Goal: Navigation & Orientation: Find specific page/section

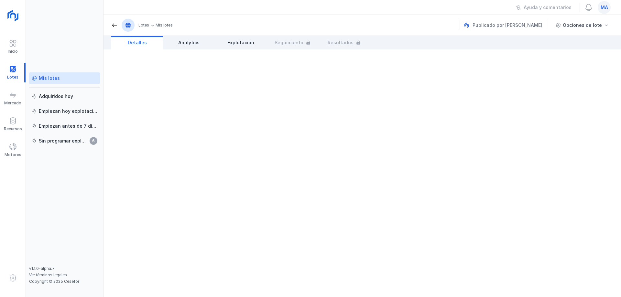
click at [51, 78] on div "Mis lotes" at bounding box center [49, 78] width 21 height 6
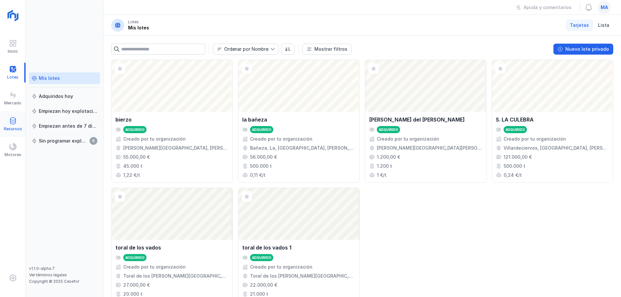
click at [13, 126] on div "Recursos" at bounding box center [13, 128] width 18 height 5
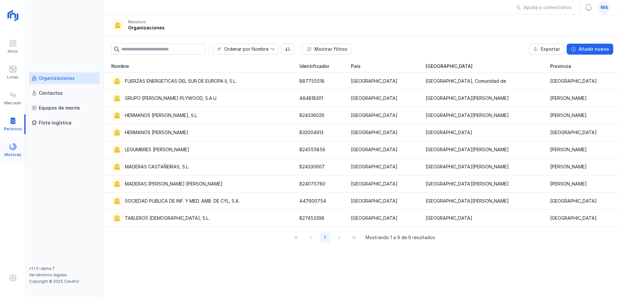
click at [13, 151] on div at bounding box center [13, 147] width 8 height 9
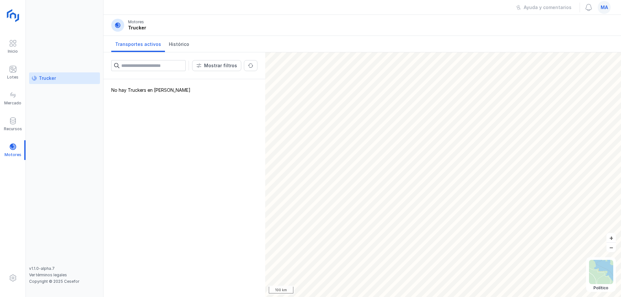
click at [12, 18] on img at bounding box center [13, 16] width 16 height 16
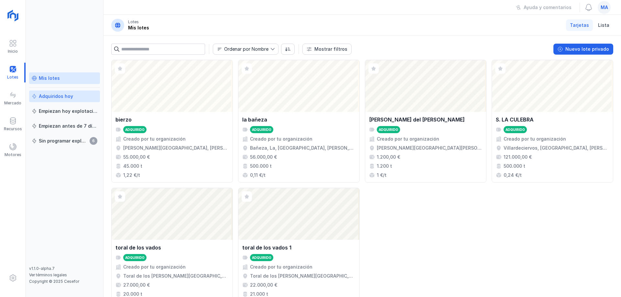
click at [56, 94] on div "Adquiridos hoy" at bounding box center [56, 96] width 34 height 6
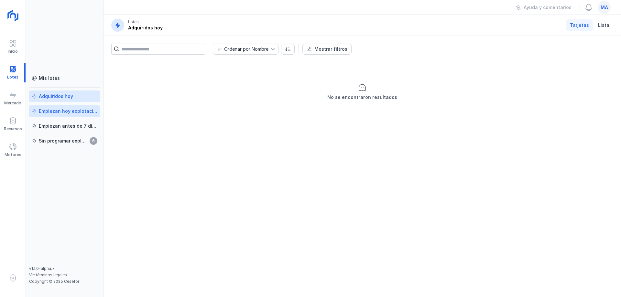
click at [52, 113] on div "Empiezan hoy explotación" at bounding box center [68, 111] width 59 height 6
click at [48, 125] on div "Empiezan antes de 7 días" at bounding box center [68, 126] width 59 height 6
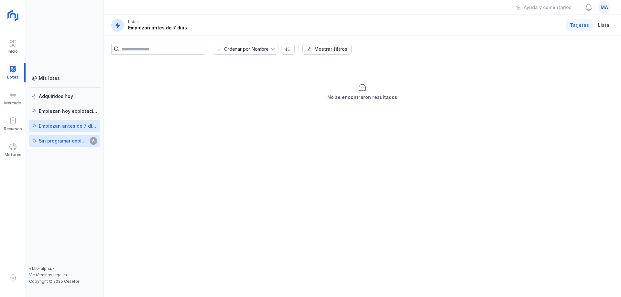
click at [55, 142] on div "Sin programar explotación" at bounding box center [63, 141] width 49 height 6
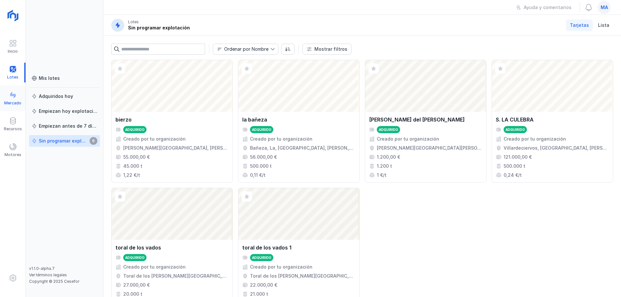
click at [9, 101] on div "Mercado" at bounding box center [12, 103] width 17 height 5
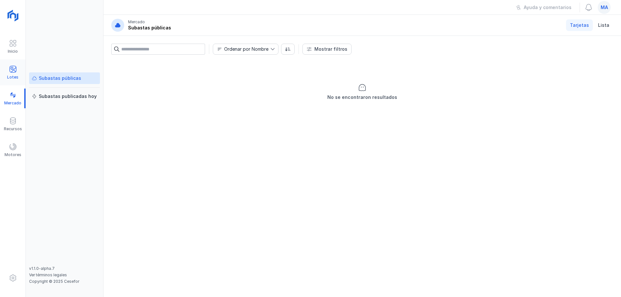
click at [13, 74] on div at bounding box center [13, 69] width 8 height 9
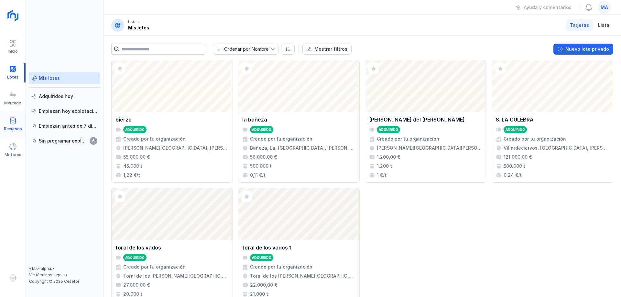
click at [11, 121] on span at bounding box center [13, 121] width 8 height 8
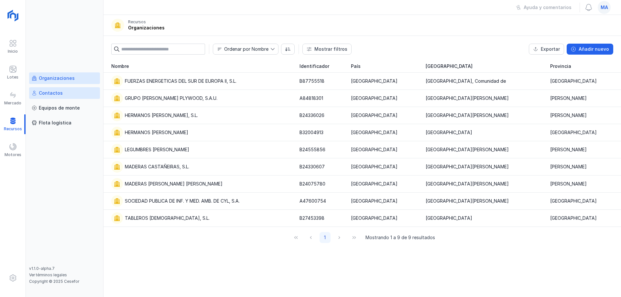
click at [55, 92] on div "Contactos" at bounding box center [51, 93] width 24 height 6
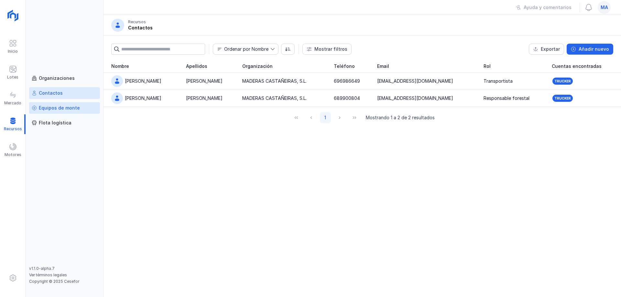
click at [50, 107] on div "Equipos de monte" at bounding box center [59, 108] width 41 height 6
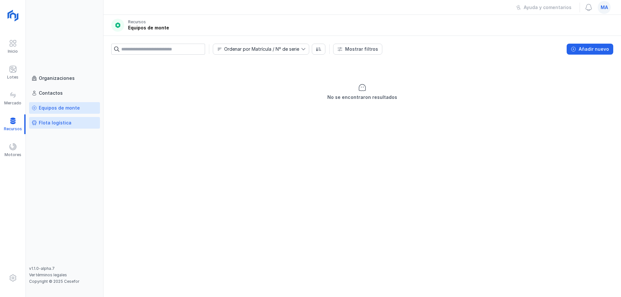
click at [56, 124] on div "Flota logística" at bounding box center [55, 123] width 33 height 6
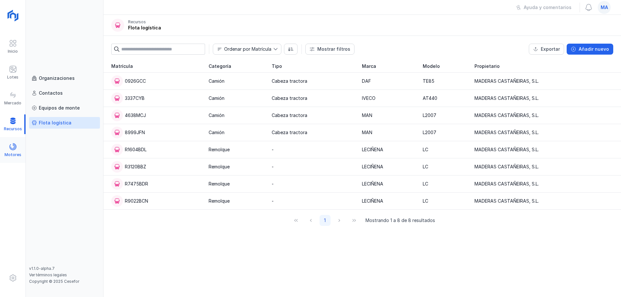
click at [11, 148] on span at bounding box center [13, 147] width 8 height 8
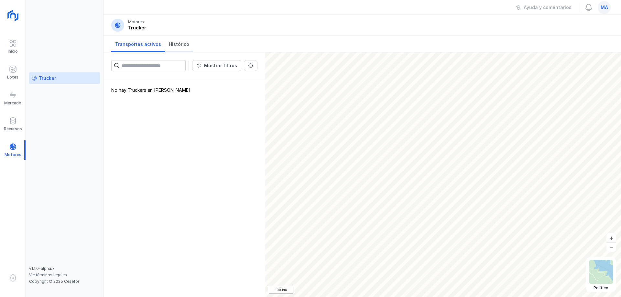
click at [181, 46] on span "Histórico" at bounding box center [179, 44] width 20 height 6
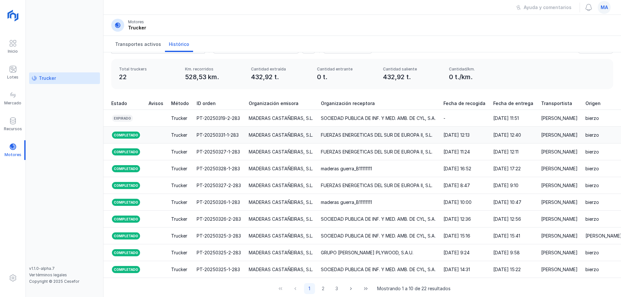
scroll to position [25, 0]
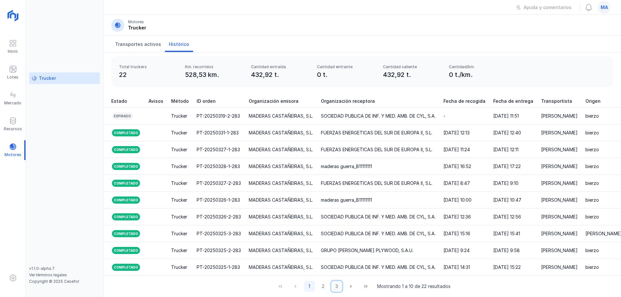
click at [334, 287] on button "3" at bounding box center [336, 286] width 11 height 11
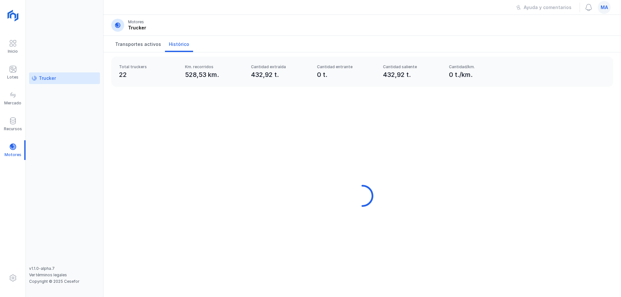
scroll to position [0, 0]
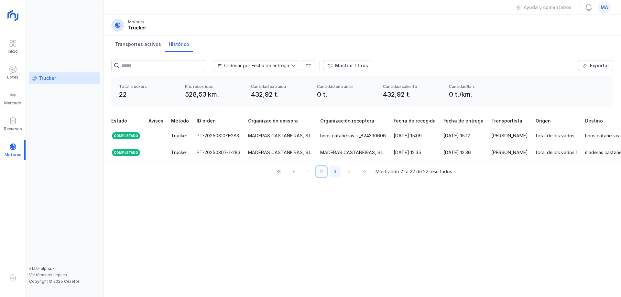
click at [320, 177] on button "2" at bounding box center [321, 171] width 11 height 11
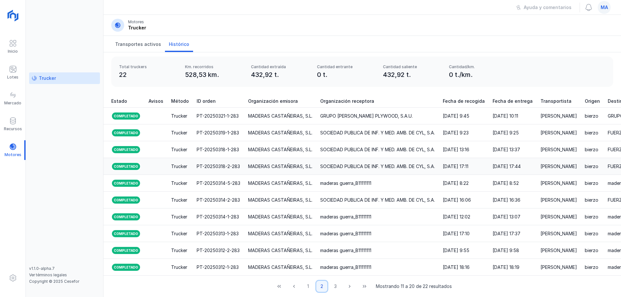
scroll to position [25, 0]
click at [306, 287] on button "1" at bounding box center [308, 286] width 11 height 11
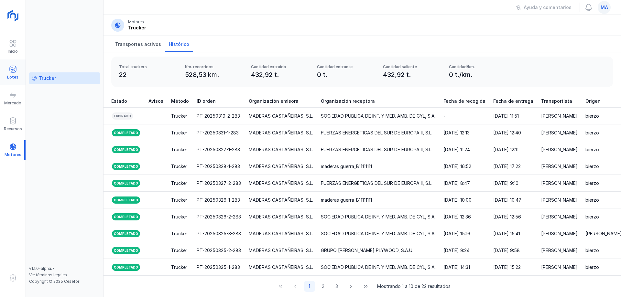
click at [14, 71] on span at bounding box center [13, 69] width 8 height 8
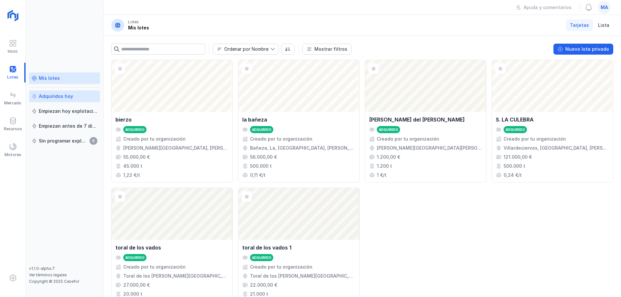
click at [41, 94] on div "Adquiridos hoy" at bounding box center [56, 96] width 34 height 6
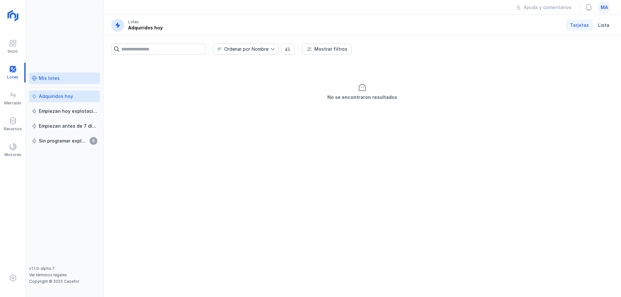
click at [50, 75] on link "Mis lotes" at bounding box center [64, 78] width 71 height 12
